Goal: Information Seeking & Learning: Learn about a topic

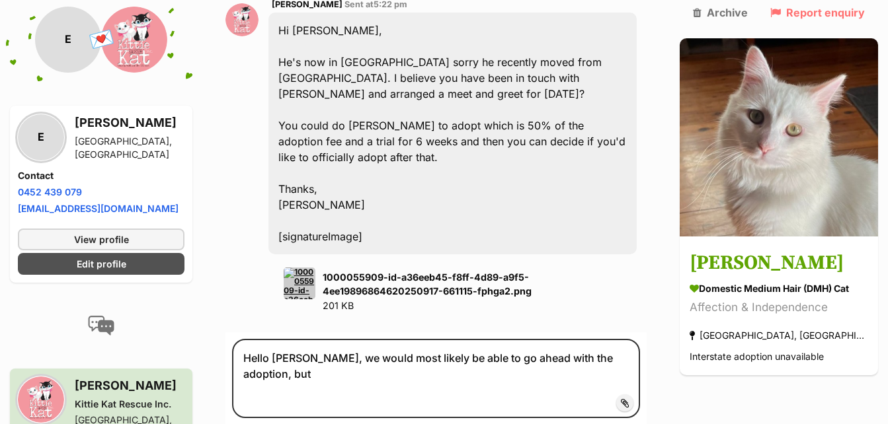
scroll to position [1917, 0]
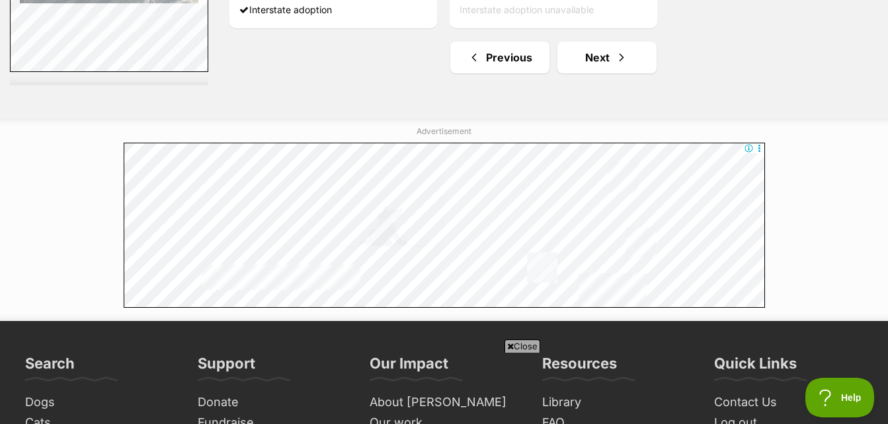
scroll to position [3438, 0]
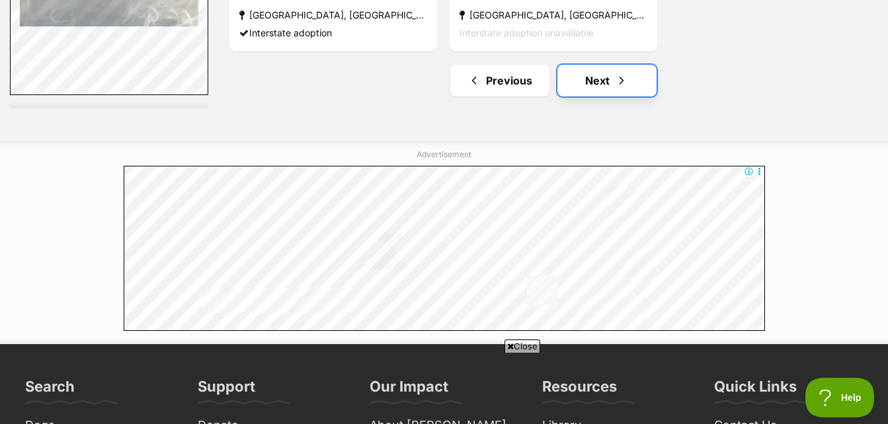
click at [614, 96] on link "Next" at bounding box center [606, 81] width 99 height 32
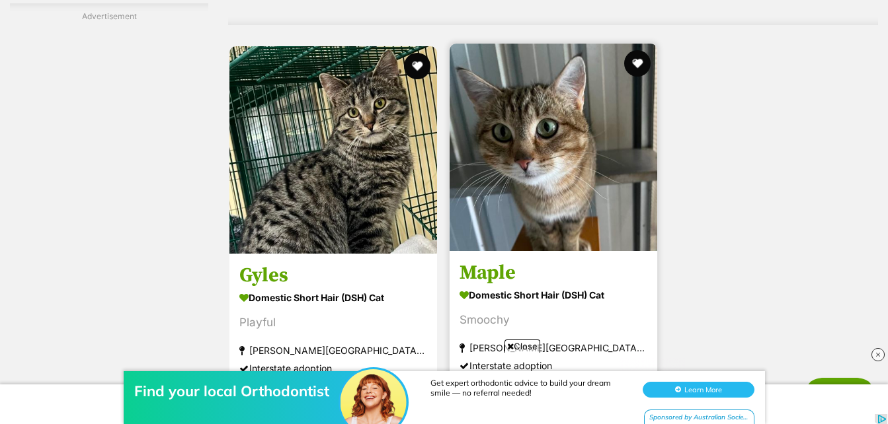
scroll to position [3306, 0]
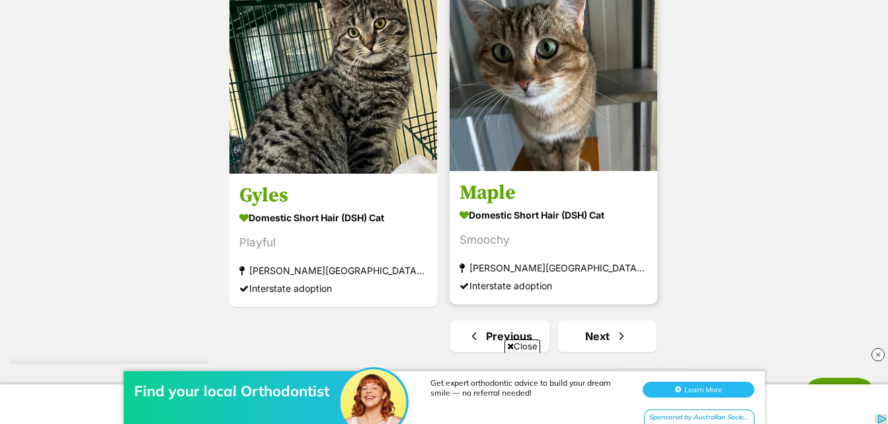
click at [553, 112] on img at bounding box center [554, 68] width 208 height 208
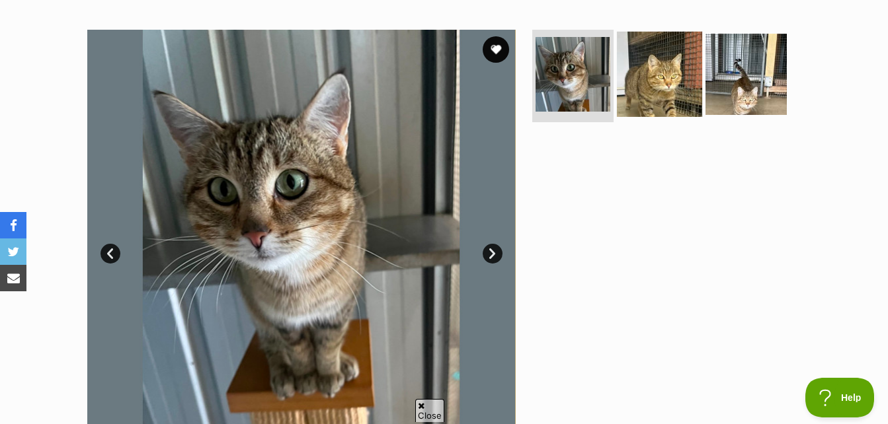
scroll to position [121, 0]
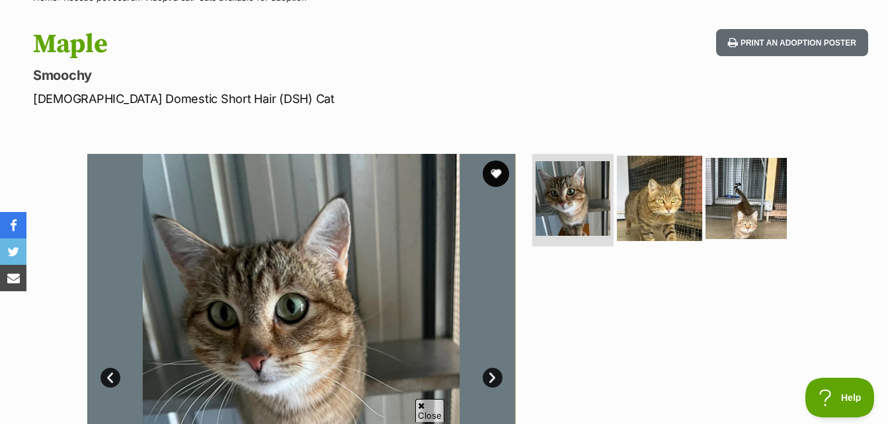
click at [670, 203] on img at bounding box center [659, 198] width 85 height 85
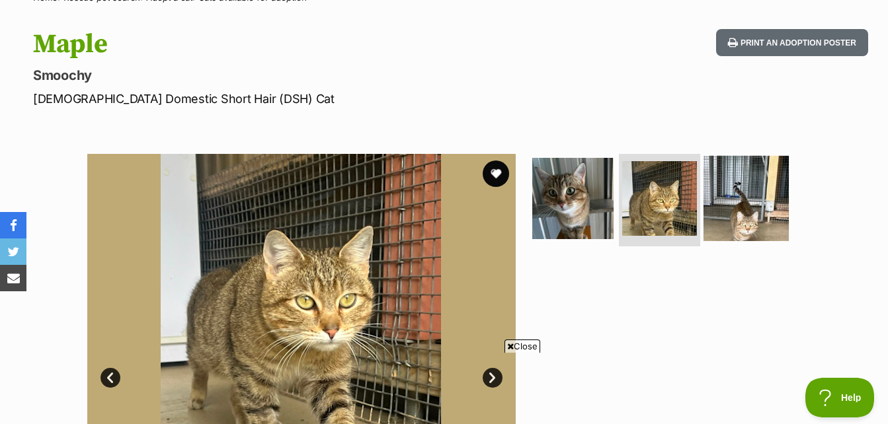
scroll to position [0, 0]
click at [734, 229] on img at bounding box center [745, 198] width 85 height 85
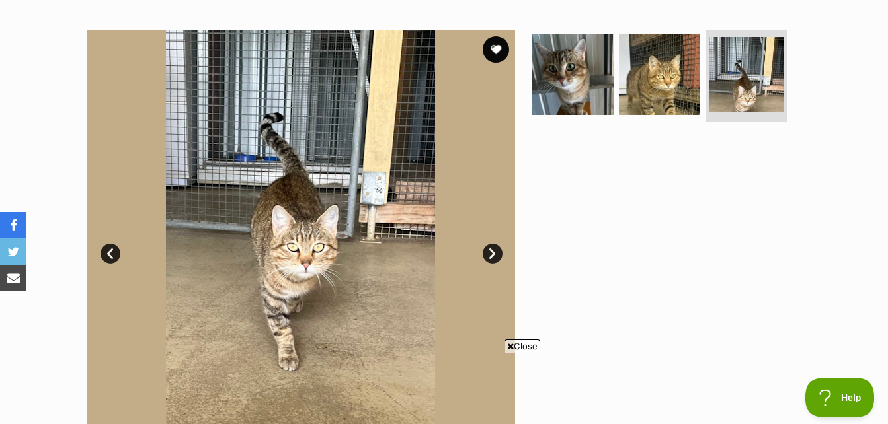
scroll to position [253, 0]
